Goal: Task Accomplishment & Management: Manage account settings

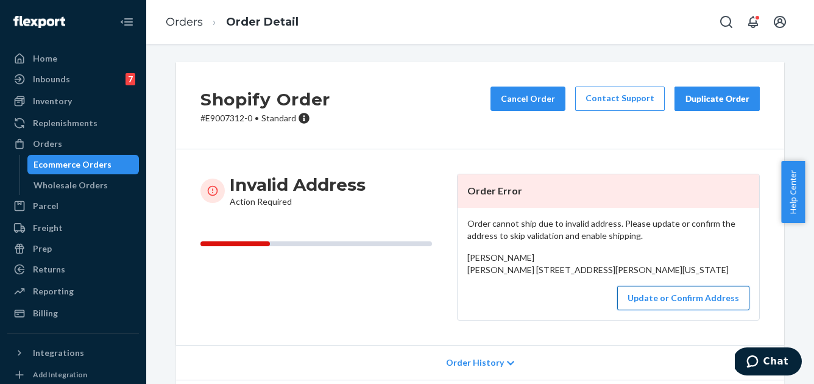
click at [643, 310] on button "Update or Confirm Address" at bounding box center [683, 298] width 132 height 24
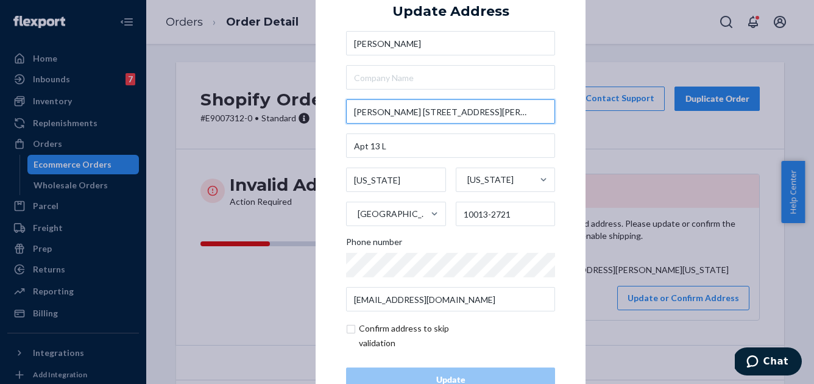
drag, startPoint x: 388, startPoint y: 110, endPoint x: 326, endPoint y: 108, distance: 61.5
click at [326, 108] on div "× Update Address [PERSON_NAME] [PERSON_NAME] [STREET_ADDRESS][PERSON_NAME][US_S…" at bounding box center [450, 192] width 270 height 460
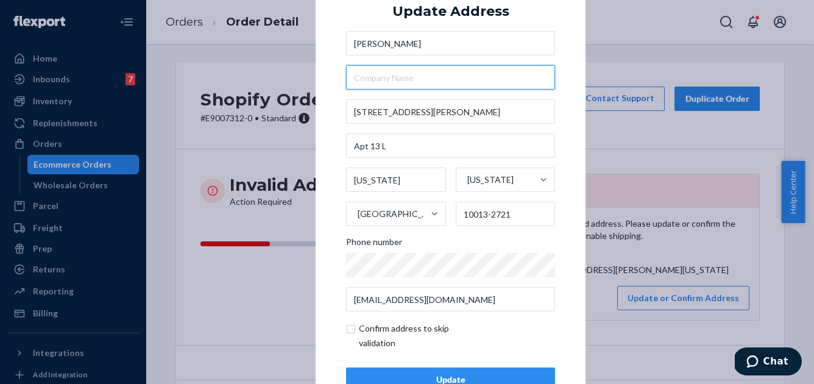
click at [451, 85] on input "text" at bounding box center [450, 77] width 209 height 24
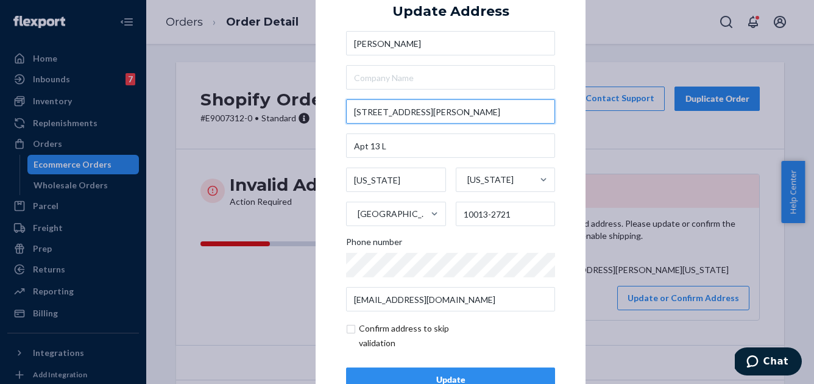
click at [427, 108] on input "[STREET_ADDRESS][PERSON_NAME]" at bounding box center [450, 111] width 209 height 24
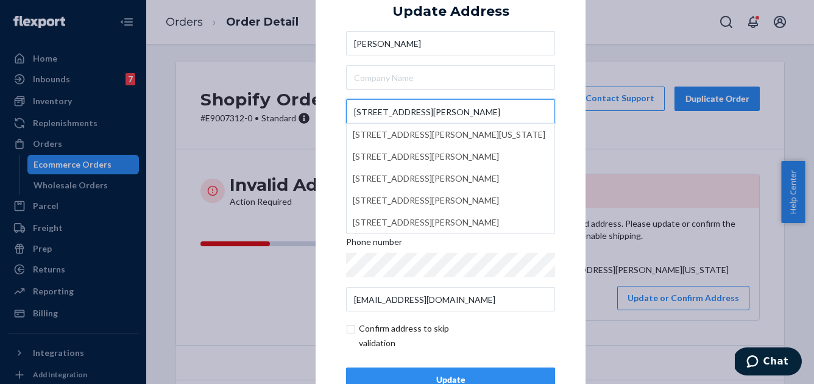
type input "[STREET_ADDRESS][PERSON_NAME]"
click at [328, 107] on div "× Update Address [PERSON_NAME] [STREET_ADDRESS][PERSON_NAME][PERSON_NAME][US_ST…" at bounding box center [450, 192] width 270 height 460
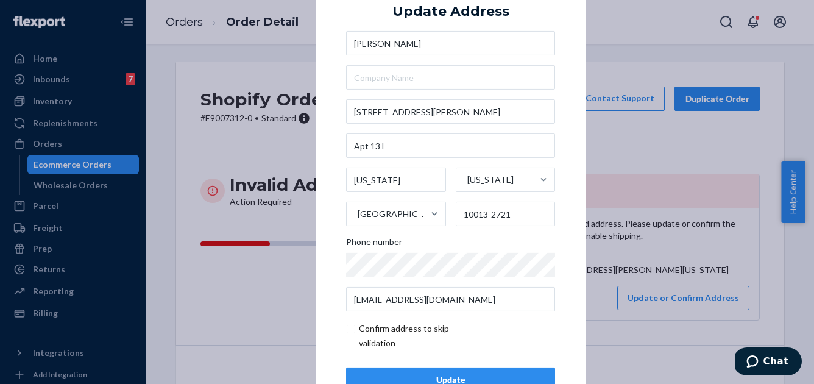
click at [427, 376] on div "Update" at bounding box center [450, 379] width 188 height 12
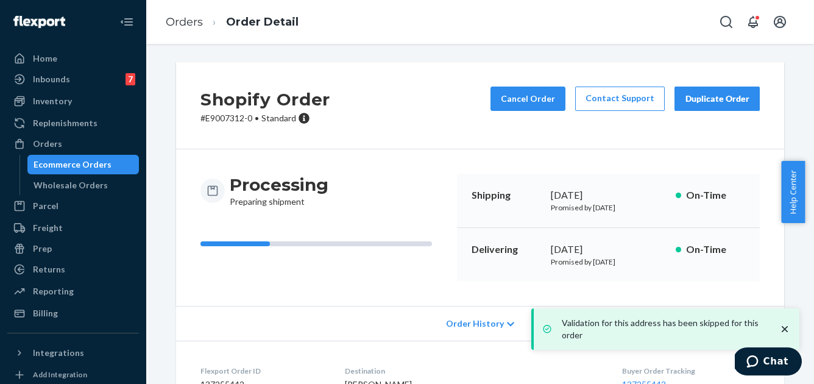
scroll to position [154, 0]
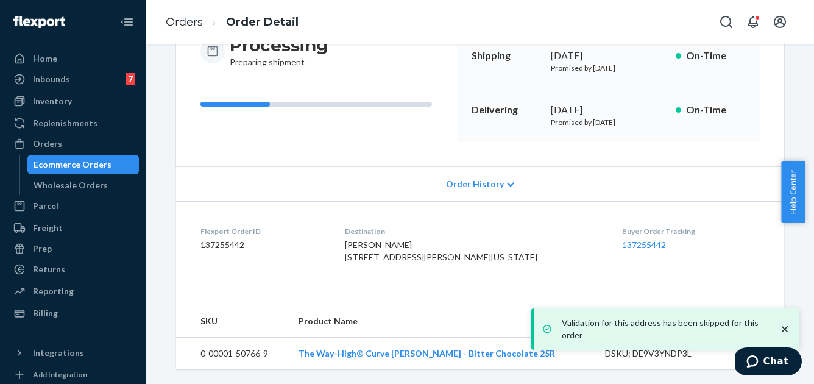
drag, startPoint x: 473, startPoint y: 251, endPoint x: 367, endPoint y: 246, distance: 105.5
click at [367, 246] on dl "Flexport Order ID 137255442 Destination [PERSON_NAME] [STREET_ADDRESS][PERSON_N…" at bounding box center [480, 246] width 608 height 91
copy span "[STREET_ADDRESS][PERSON_NAME][US_STATE]"
